Goal: Communication & Community: Connect with others

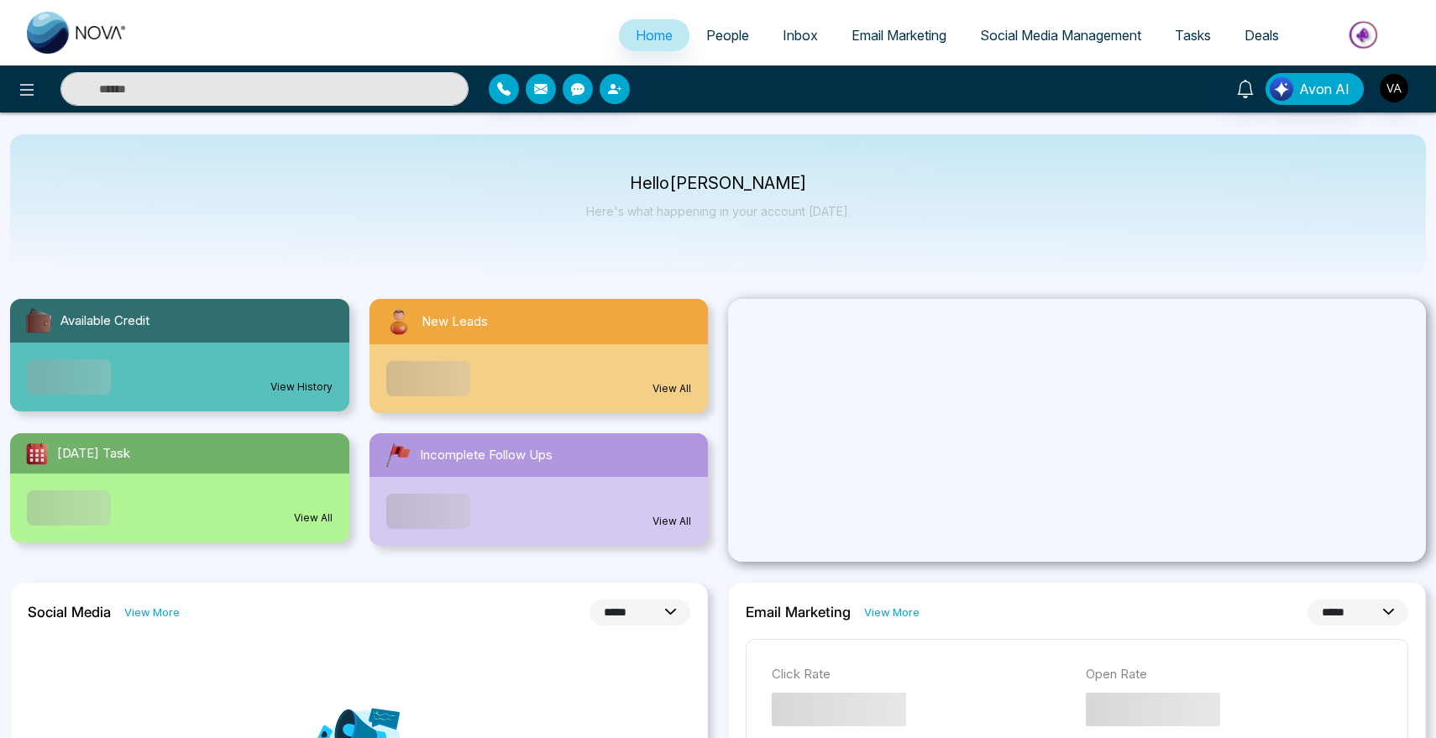
select select "*"
click at [723, 34] on span "People" at bounding box center [727, 35] width 43 height 17
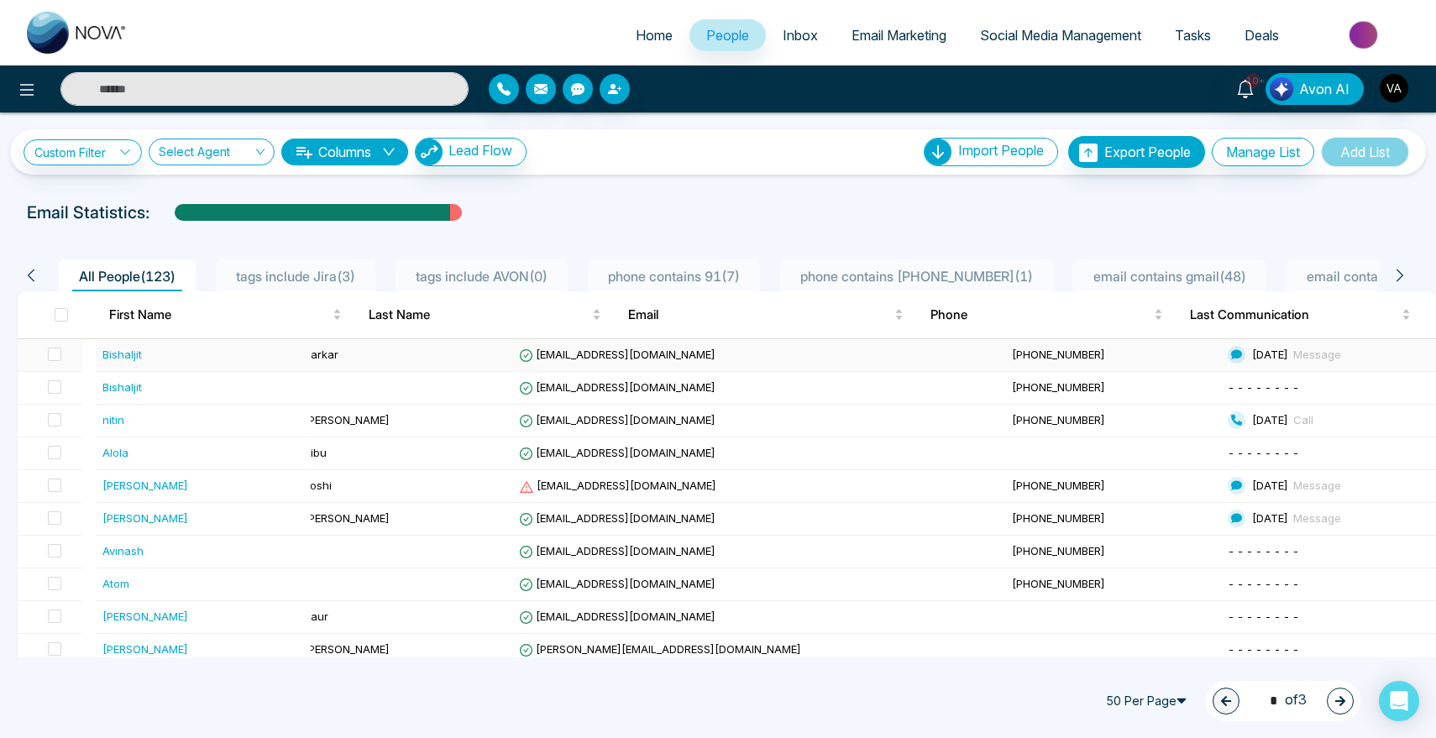
click at [120, 356] on div "Bishaljit" at bounding box center [121, 354] width 39 height 17
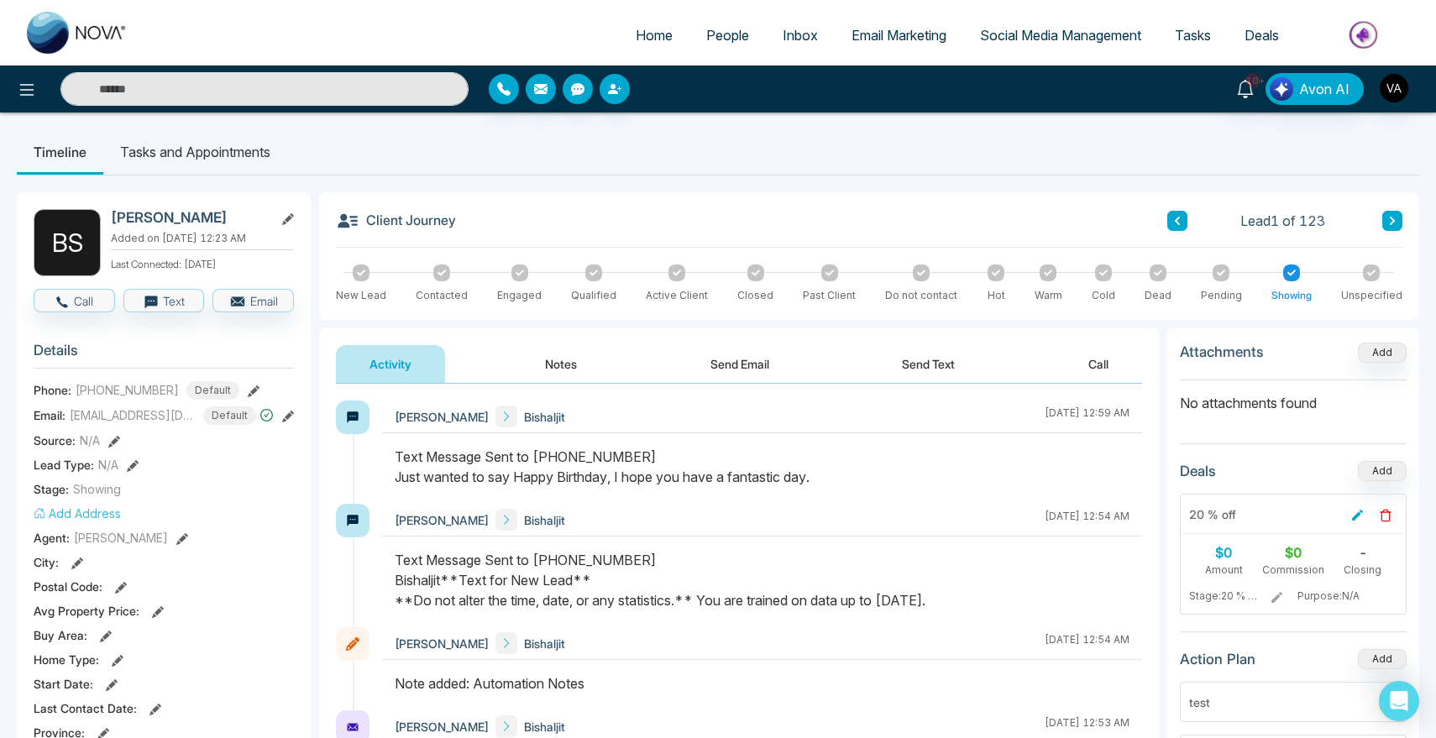
click at [734, 370] on button "Send Email" at bounding box center [740, 364] width 126 height 38
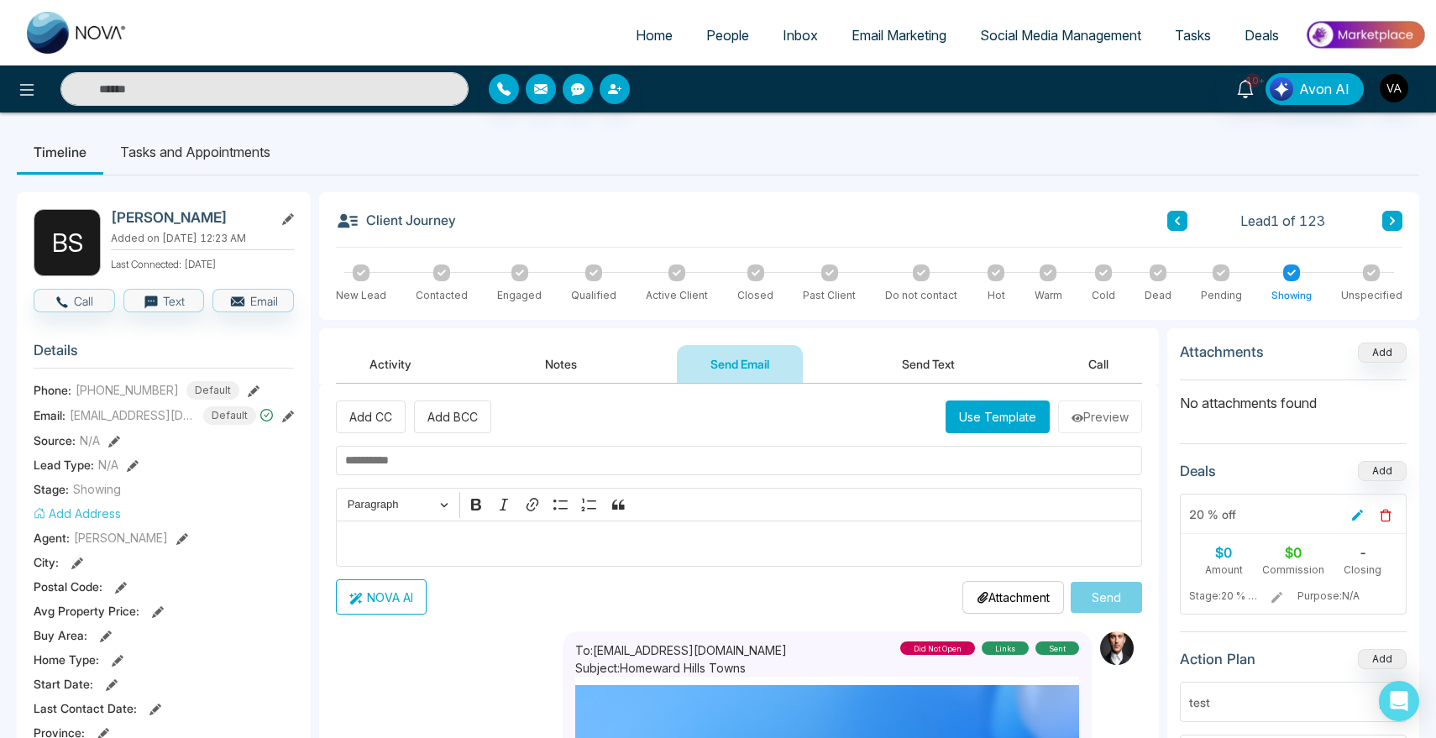
scroll to position [36, 0]
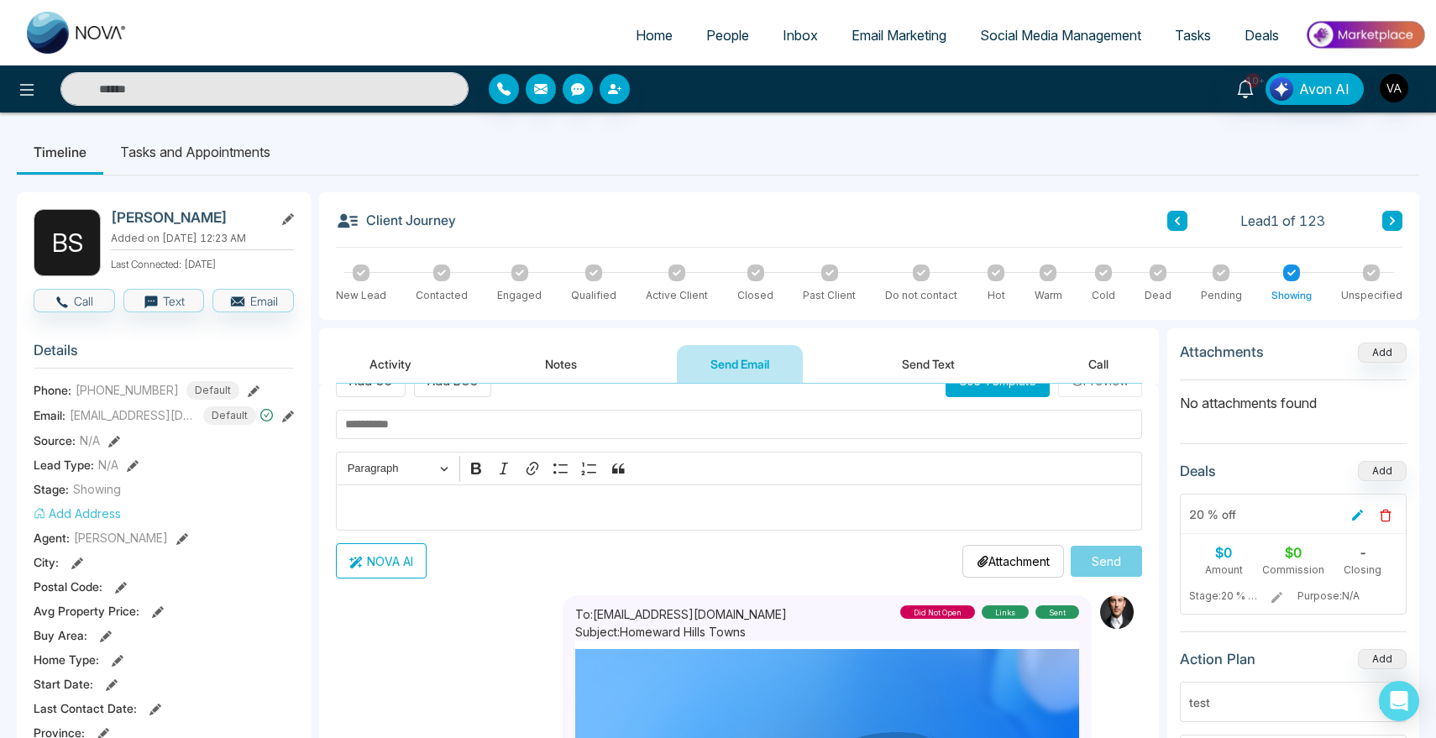
click at [983, 560] on p "Attachment" at bounding box center [1013, 562] width 73 height 18
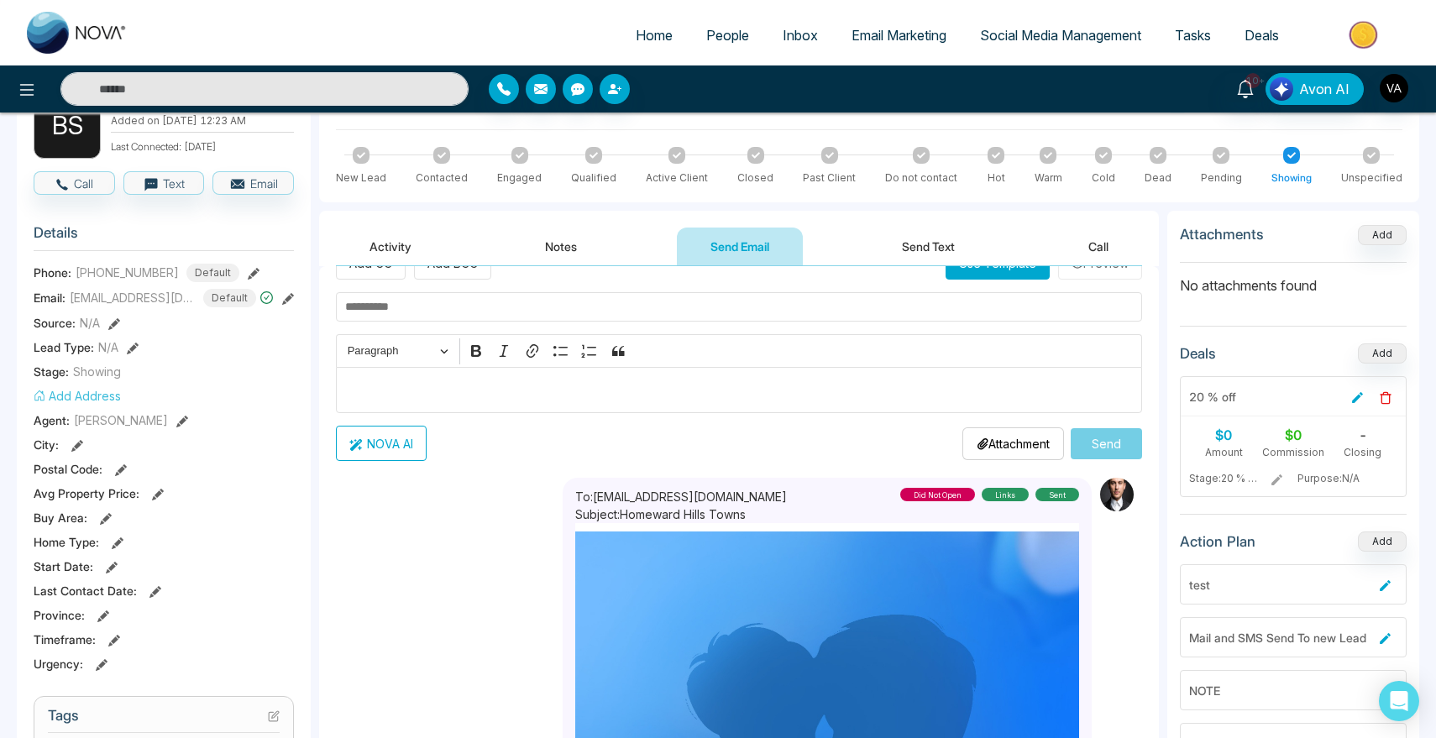
scroll to position [116, 0]
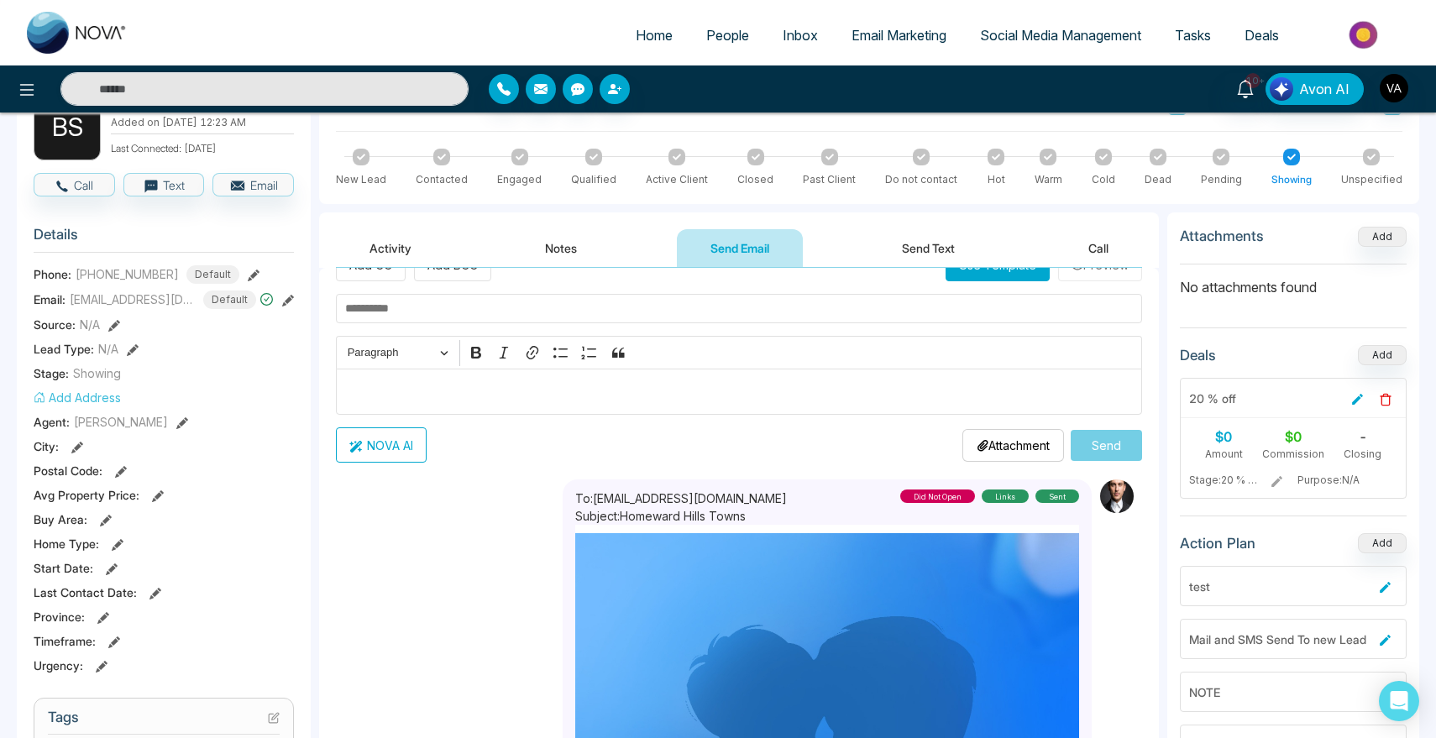
click at [113, 536] on button at bounding box center [118, 544] width 12 height 18
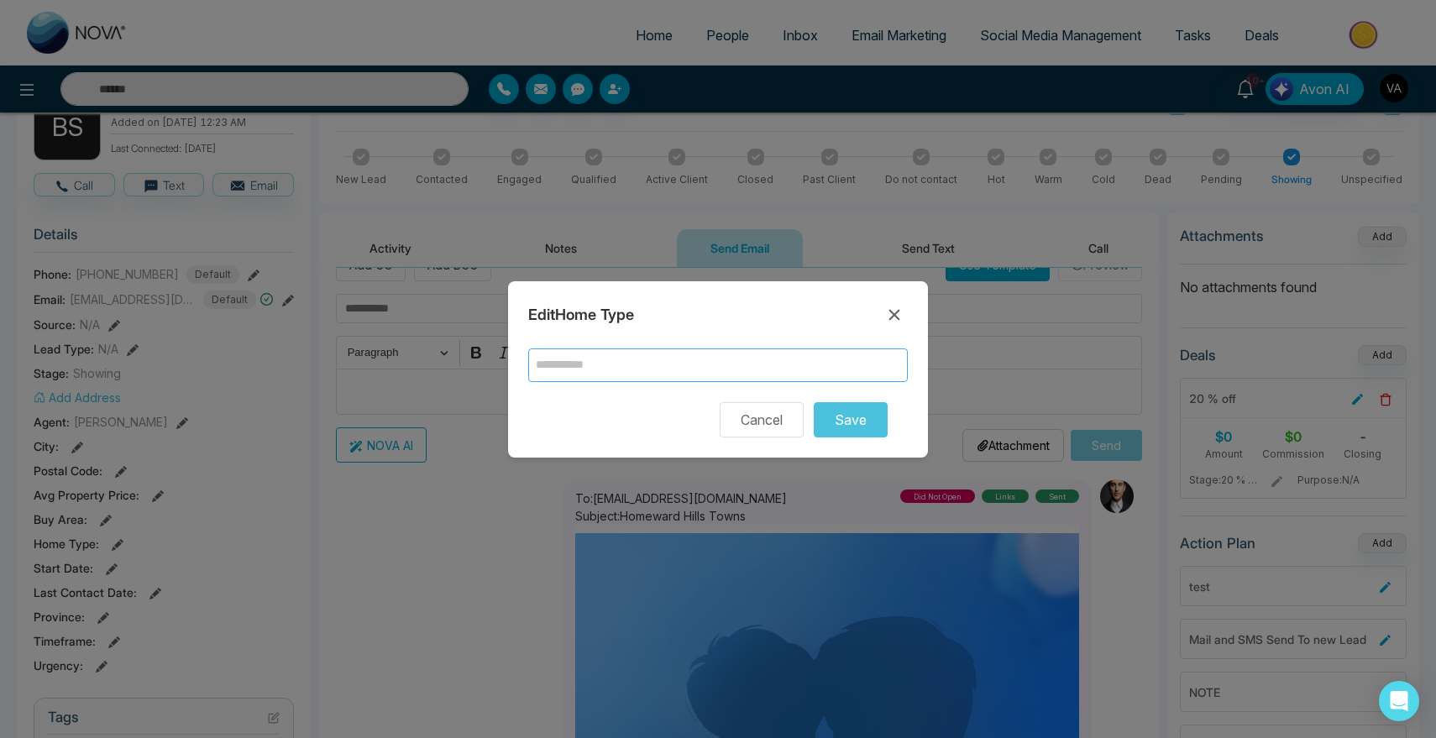
click at [716, 358] on input "text" at bounding box center [718, 366] width 380 height 34
type input "*"
click at [833, 422] on button "Save" at bounding box center [851, 419] width 74 height 35
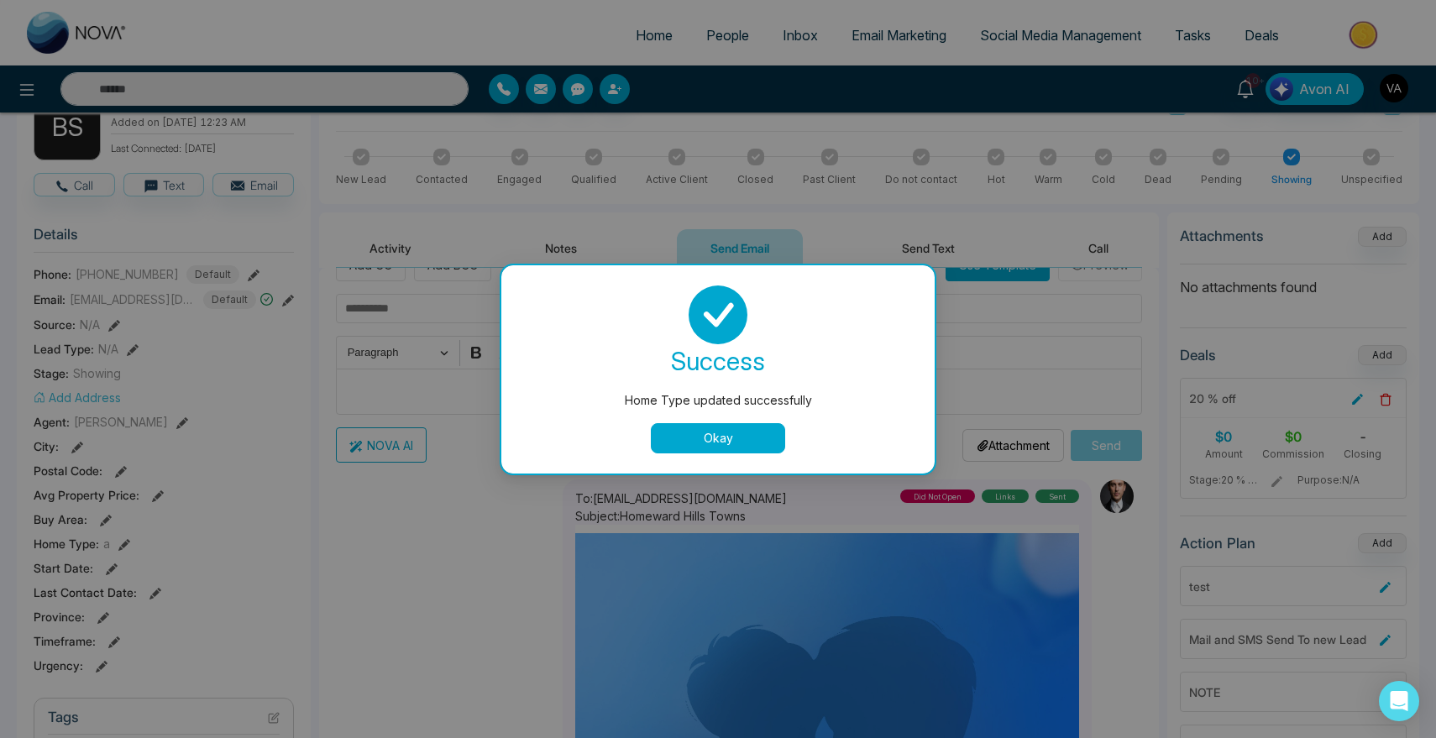
click at [691, 433] on button "Okay" at bounding box center [718, 438] width 134 height 30
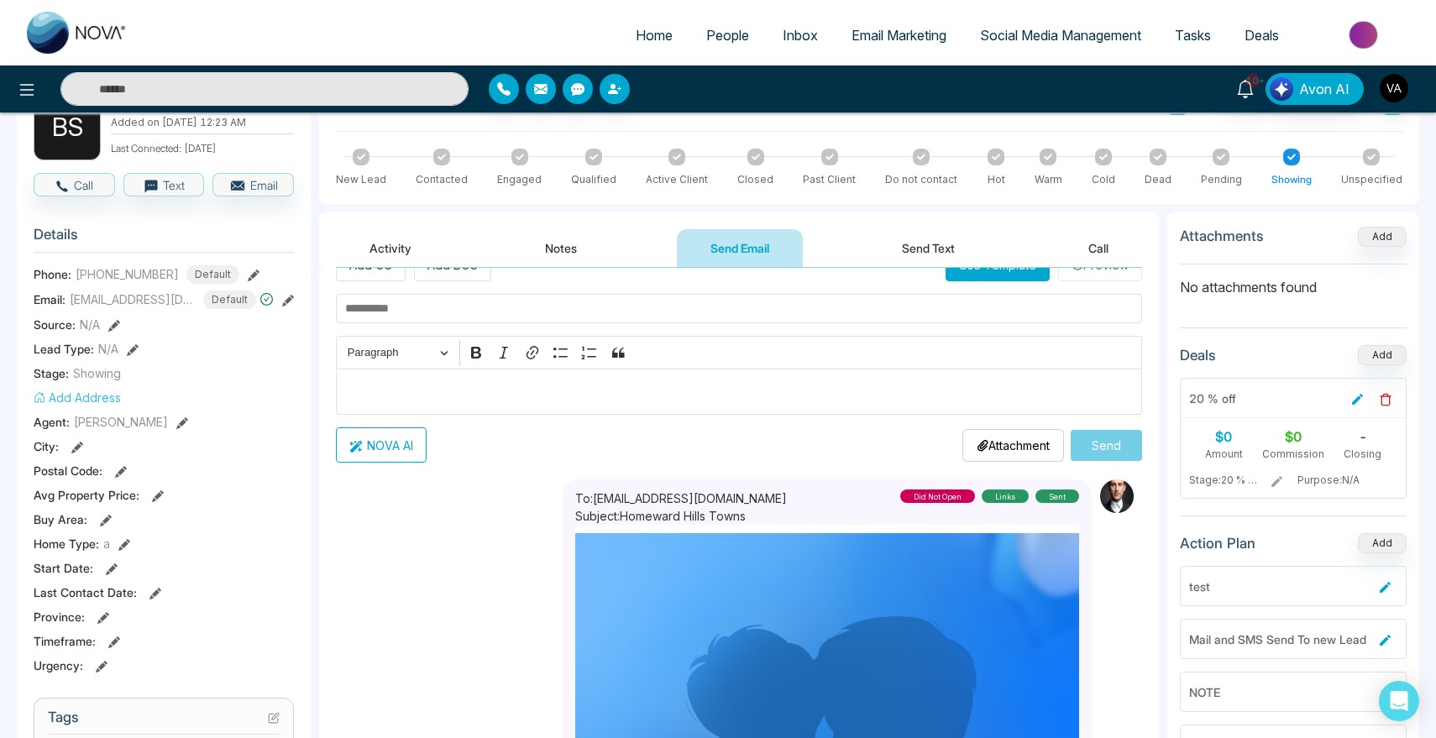
click at [123, 540] on icon at bounding box center [124, 545] width 12 height 12
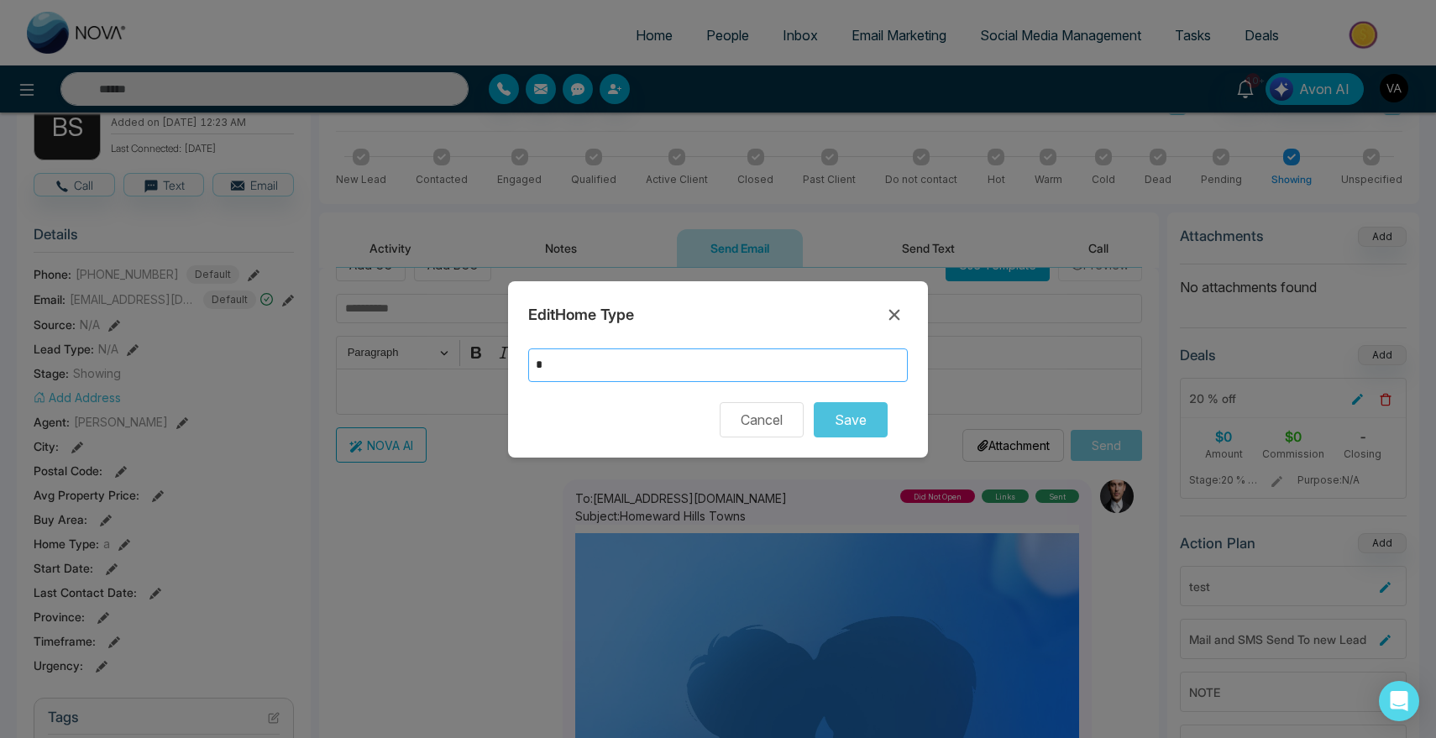
click at [626, 358] on input "*" at bounding box center [718, 366] width 380 height 34
click at [885, 320] on icon at bounding box center [894, 315] width 20 height 20
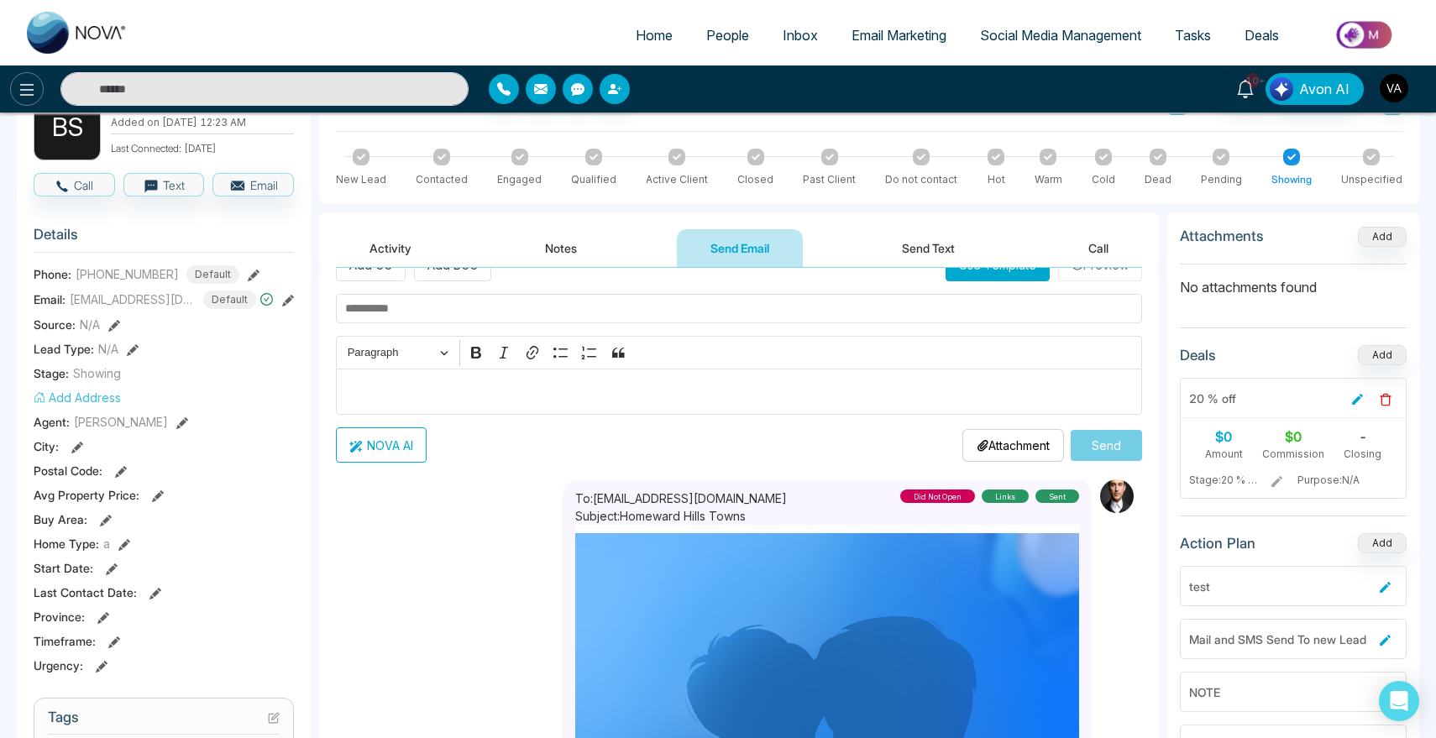
click at [20, 90] on icon at bounding box center [27, 90] width 20 height 20
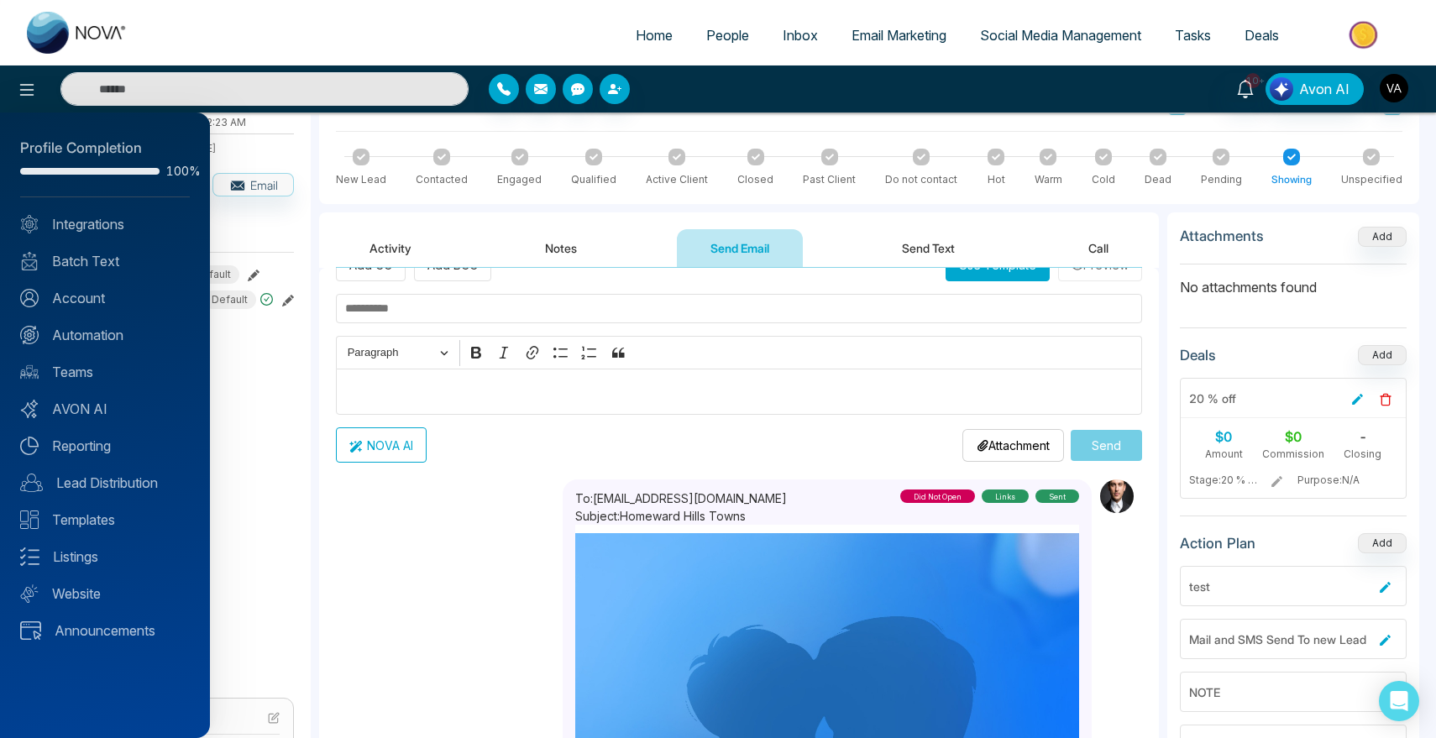
click at [106, 272] on div "Profile Completion 100% Integrations Batch Text Account Automation Teams AVON A…" at bounding box center [105, 426] width 210 height 626
click at [95, 296] on link "Account" at bounding box center [105, 298] width 170 height 20
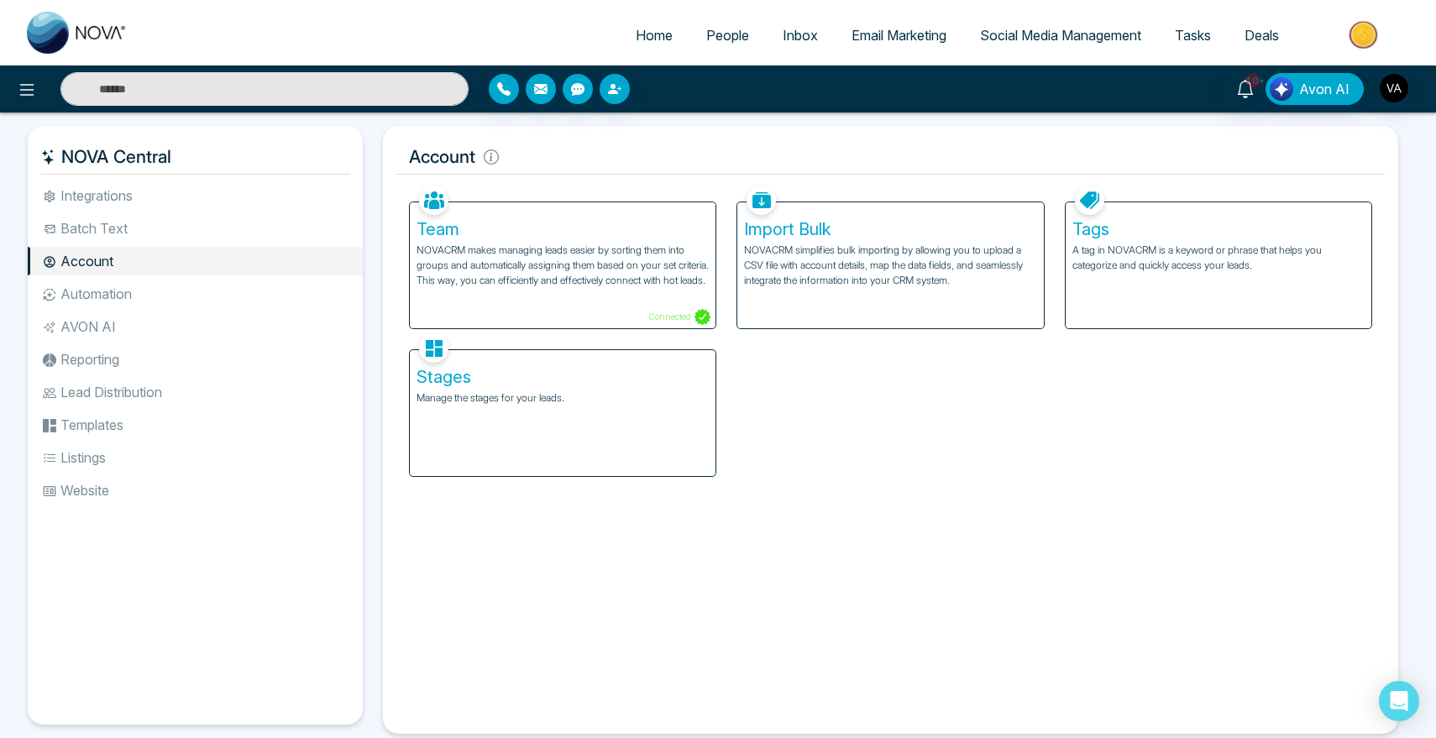
click at [535, 403] on p "Manage the stages for your leads." at bounding box center [563, 398] width 292 height 15
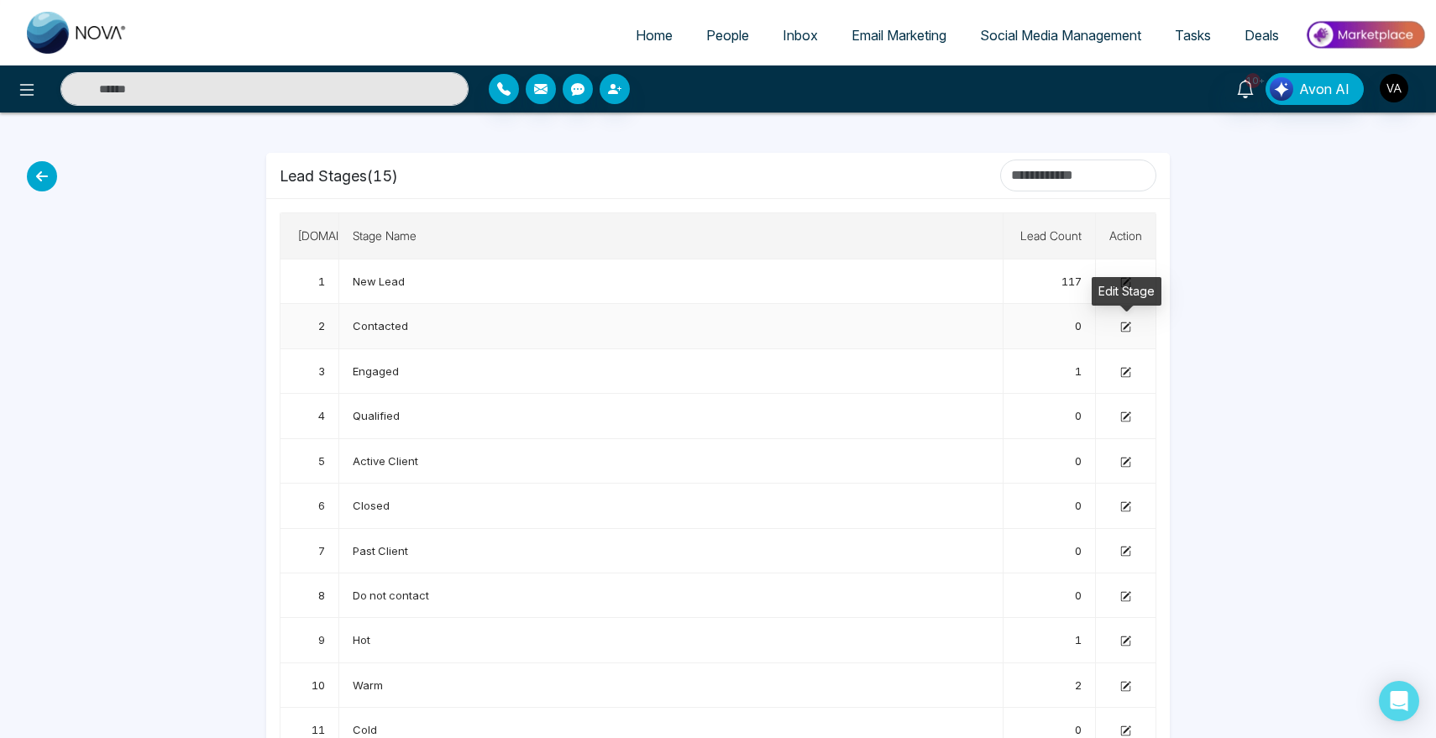
click at [1126, 324] on icon at bounding box center [1127, 326] width 8 height 8
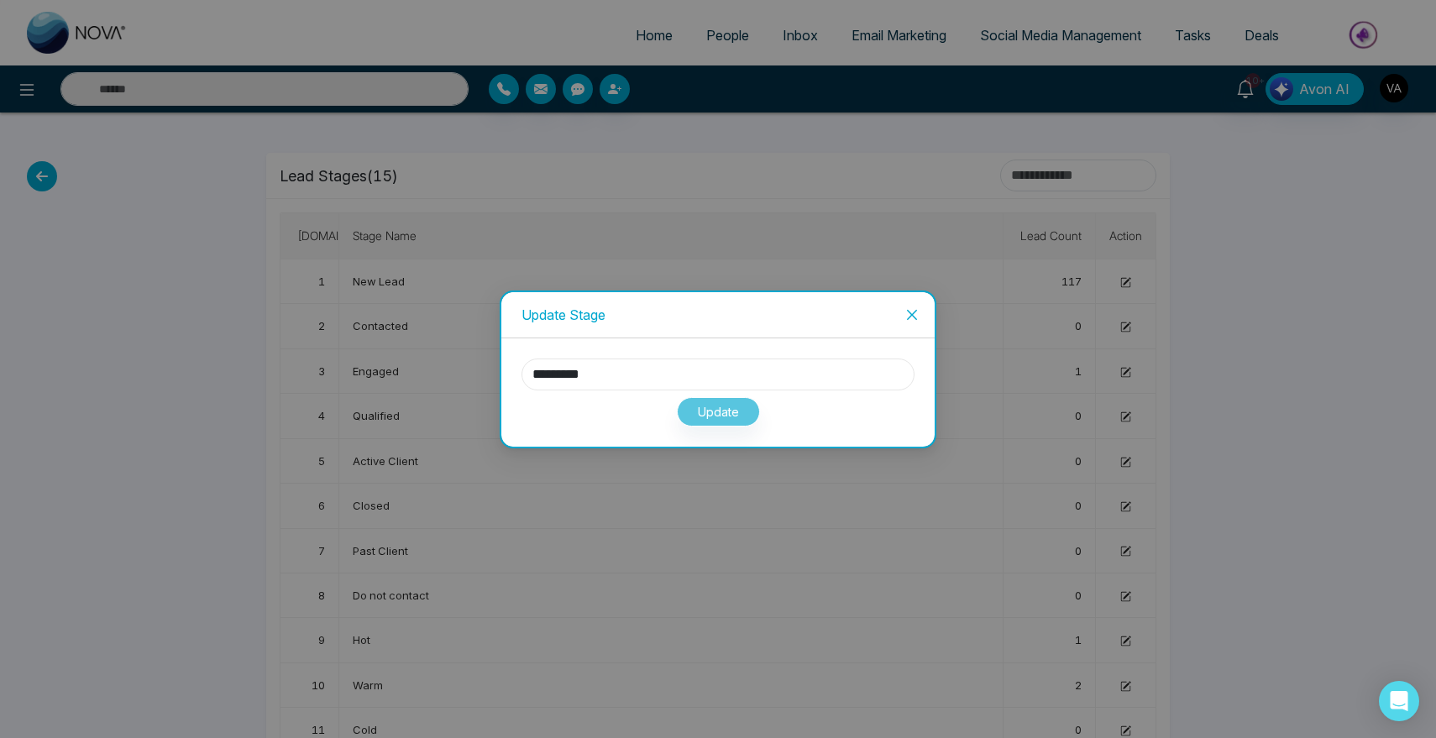
click at [703, 385] on input "*********" at bounding box center [718, 375] width 393 height 32
type input "**********"
click at [918, 312] on icon "close" at bounding box center [911, 314] width 13 height 13
